Goal: Task Accomplishment & Management: Use online tool/utility

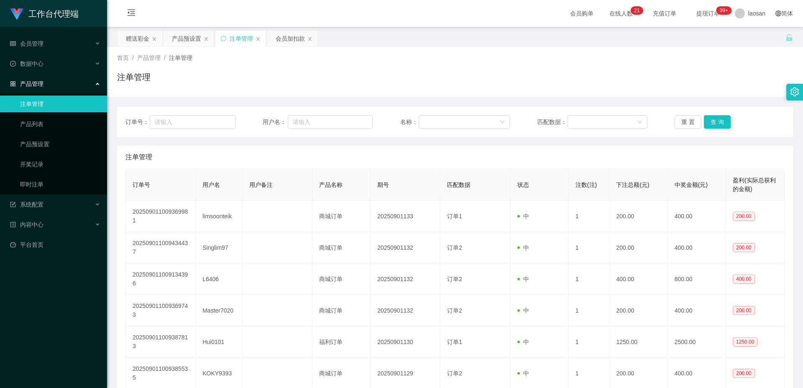
click at [720, 121] on button "查 询" at bounding box center [717, 121] width 27 height 13
drag, startPoint x: 0, startPoint y: 0, endPoint x: 728, endPoint y: 105, distance: 735.8
click at [721, 120] on div "重 置 查 询" at bounding box center [730, 121] width 110 height 13
click at [711, 121] on button "查 询" at bounding box center [717, 121] width 27 height 13
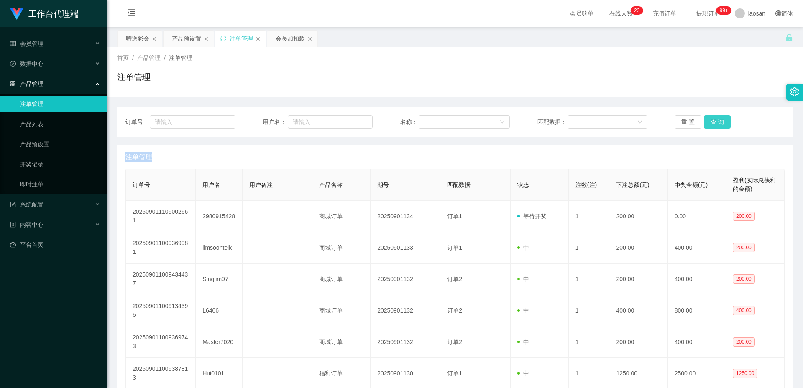
click at [711, 121] on button "查 询" at bounding box center [717, 121] width 27 height 13
click at [711, 121] on div "重 置 查 询" at bounding box center [730, 121] width 110 height 13
click at [711, 121] on button "查 询" at bounding box center [717, 121] width 27 height 13
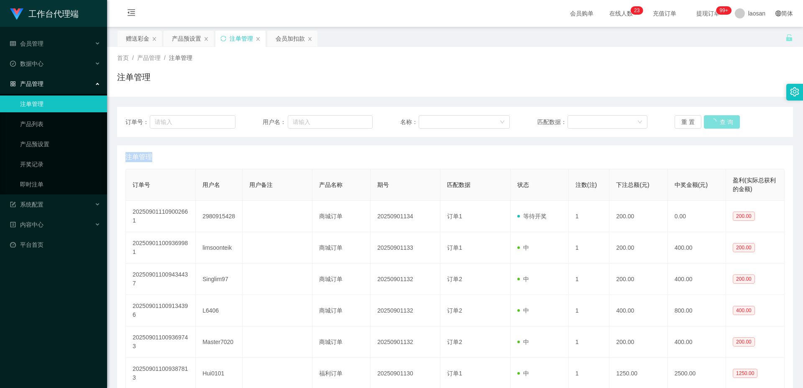
click at [711, 121] on button "查 询" at bounding box center [722, 121] width 36 height 13
click at [711, 121] on button "查 询" at bounding box center [717, 121] width 27 height 13
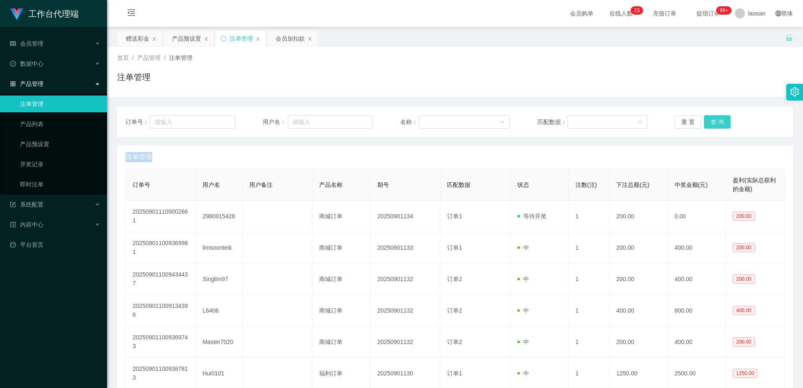
click at [711, 121] on button "查 询" at bounding box center [717, 121] width 27 height 13
click at [711, 121] on button "查 询" at bounding box center [722, 121] width 36 height 13
click at [711, 121] on button "查 询" at bounding box center [717, 121] width 27 height 13
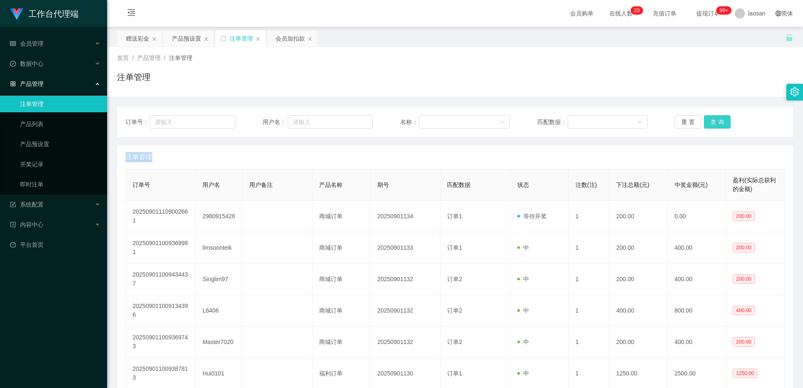
click at [712, 121] on button "查 询" at bounding box center [717, 121] width 27 height 13
click at [712, 121] on div "重 置 查 询" at bounding box center [730, 121] width 110 height 13
drag, startPoint x: 716, startPoint y: 122, endPoint x: 762, endPoint y: 25, distance: 107.1
click at [717, 121] on button "查 询" at bounding box center [717, 121] width 27 height 13
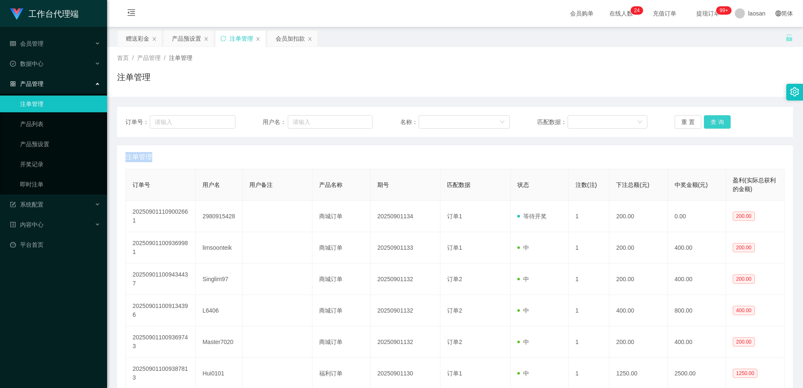
click at [716, 124] on button "查 询" at bounding box center [717, 121] width 27 height 13
click at [717, 124] on button "查 询" at bounding box center [717, 121] width 27 height 13
